Goal: Find specific page/section: Find specific page/section

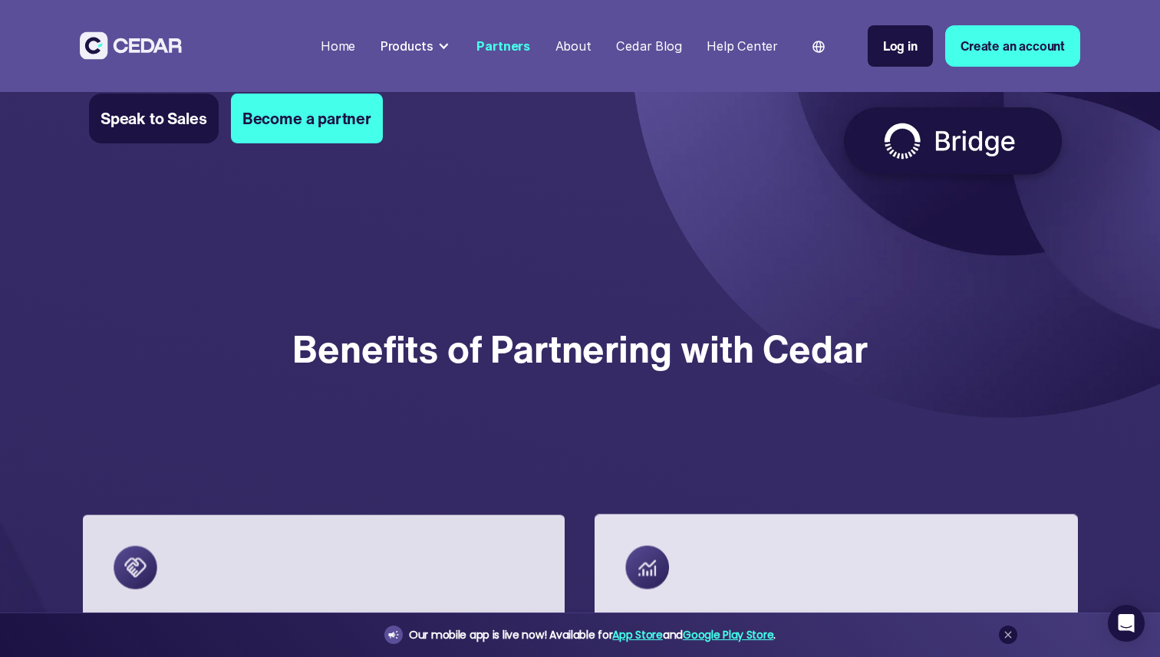
scroll to position [735, 0]
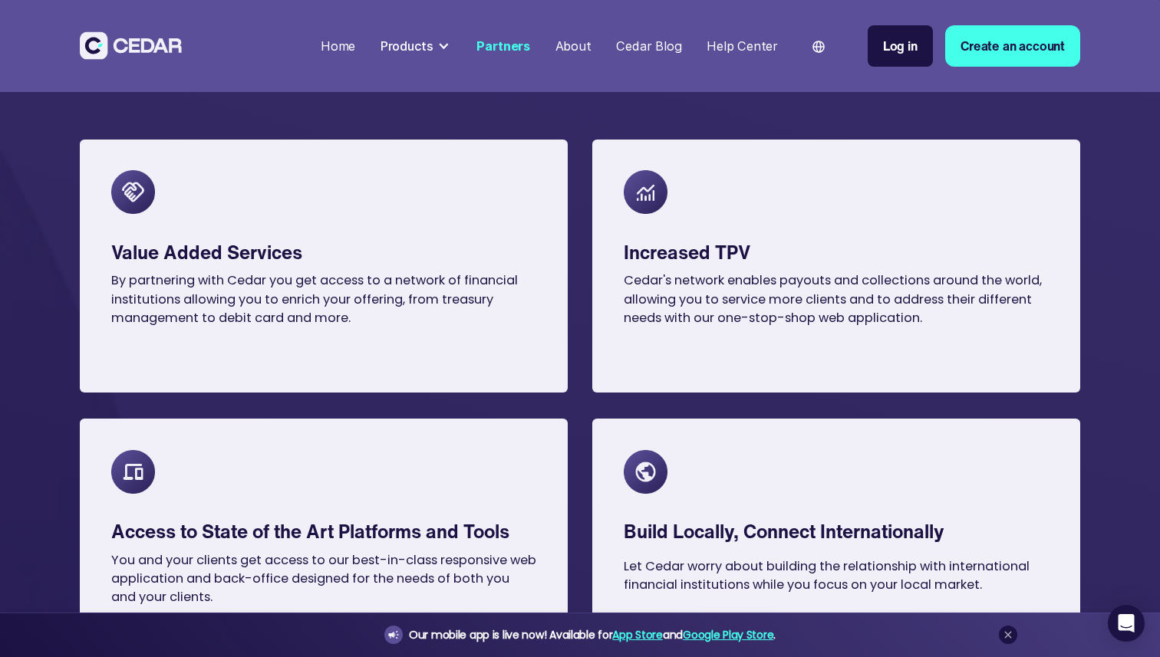
click at [402, 41] on div "Products" at bounding box center [406, 46] width 53 height 18
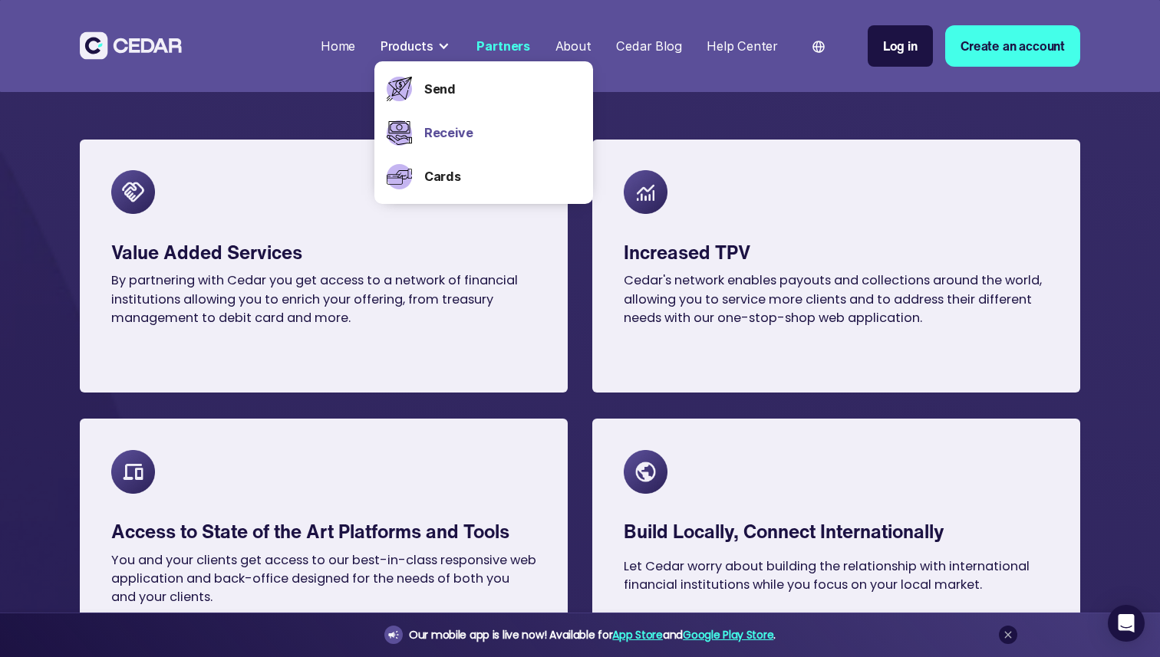
click at [434, 127] on link "Receive" at bounding box center [502, 132] width 156 height 18
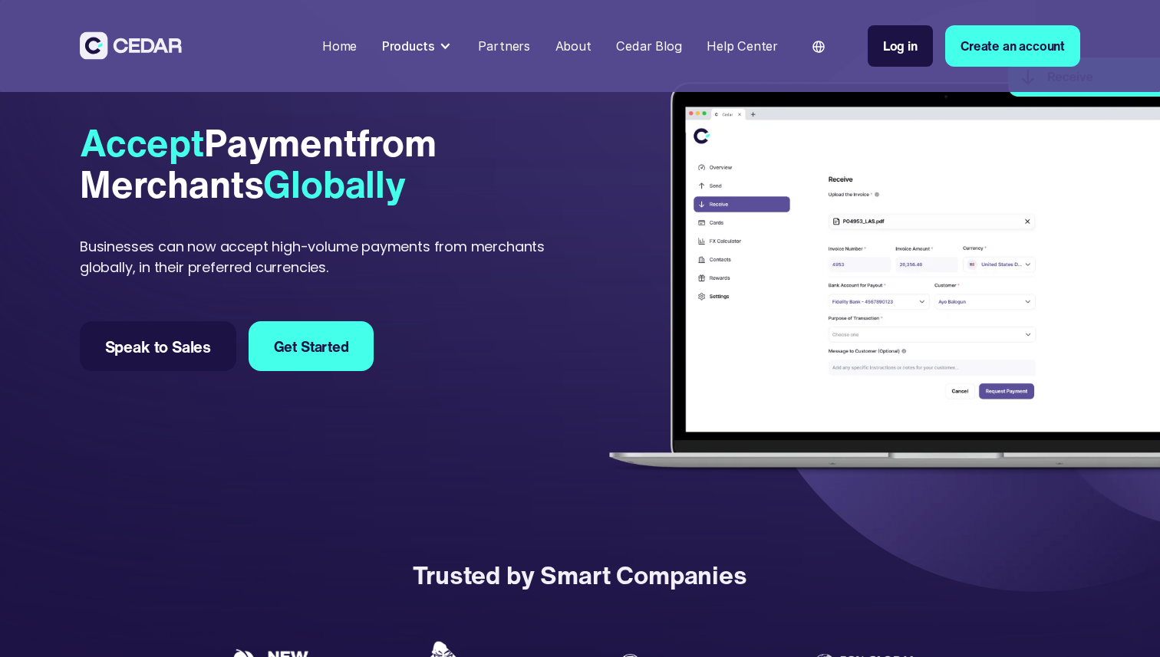
scroll to position [49, 0]
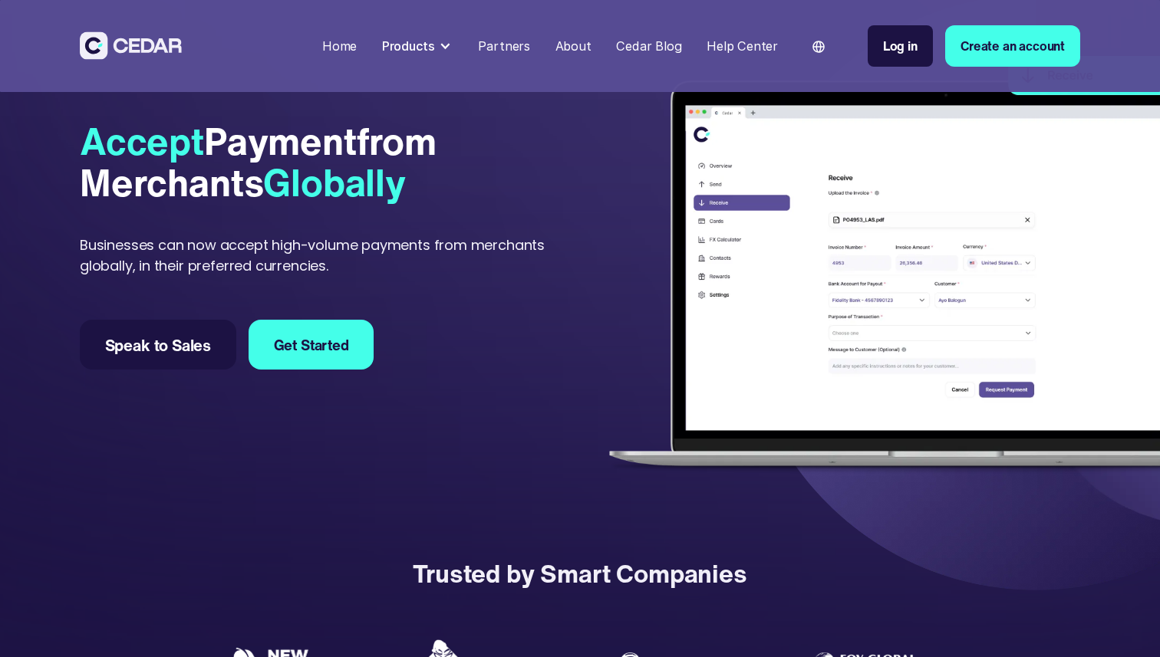
click at [498, 42] on div "Partners" at bounding box center [504, 46] width 52 height 18
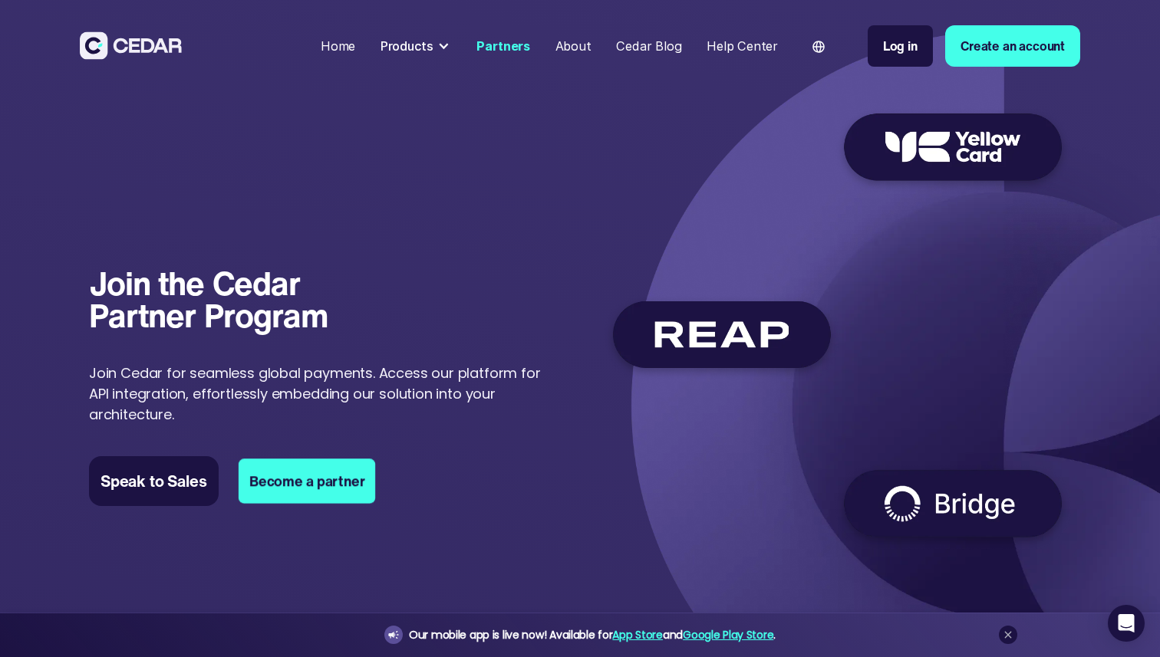
click at [305, 476] on link "Become a partner" at bounding box center [307, 481] width 137 height 45
click at [186, 492] on link "Speak to Sales" at bounding box center [153, 481] width 117 height 45
